Goal: Find specific page/section: Find specific page/section

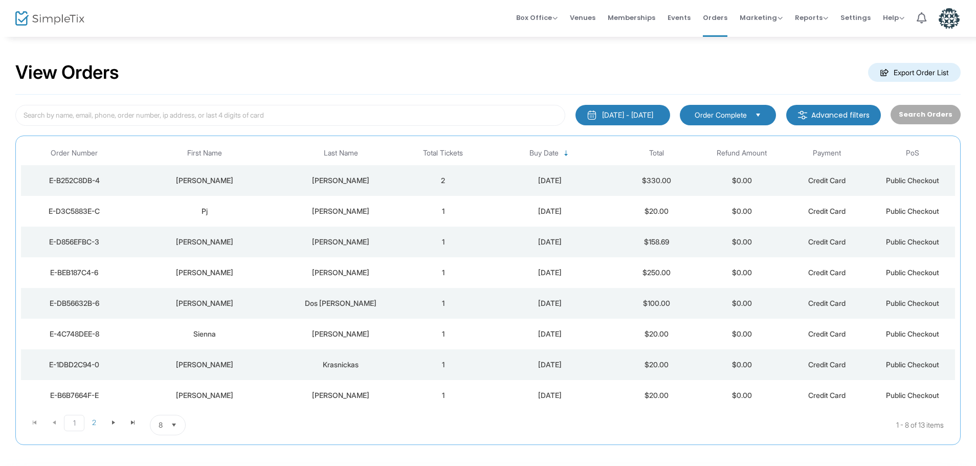
click at [307, 181] on div "[PERSON_NAME]" at bounding box center [341, 181] width 114 height 10
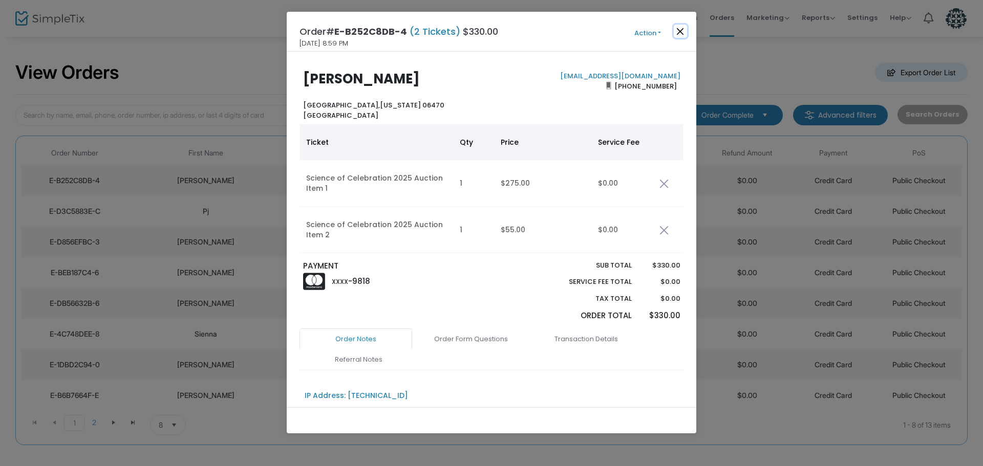
click at [682, 30] on button "Close" at bounding box center [680, 31] width 13 height 13
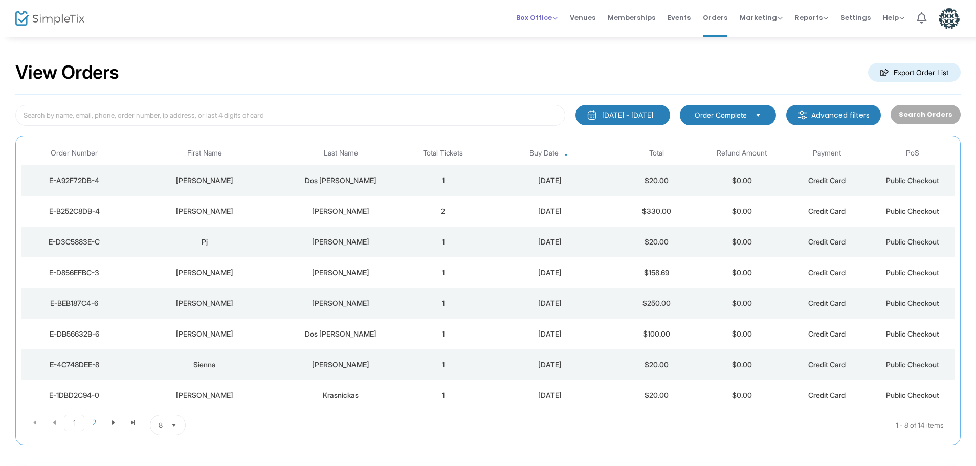
click at [553, 20] on span "Box Office" at bounding box center [536, 18] width 41 height 10
click at [677, 19] on span "Events" at bounding box center [679, 18] width 23 height 26
